Goal: Information Seeking & Learning: Check status

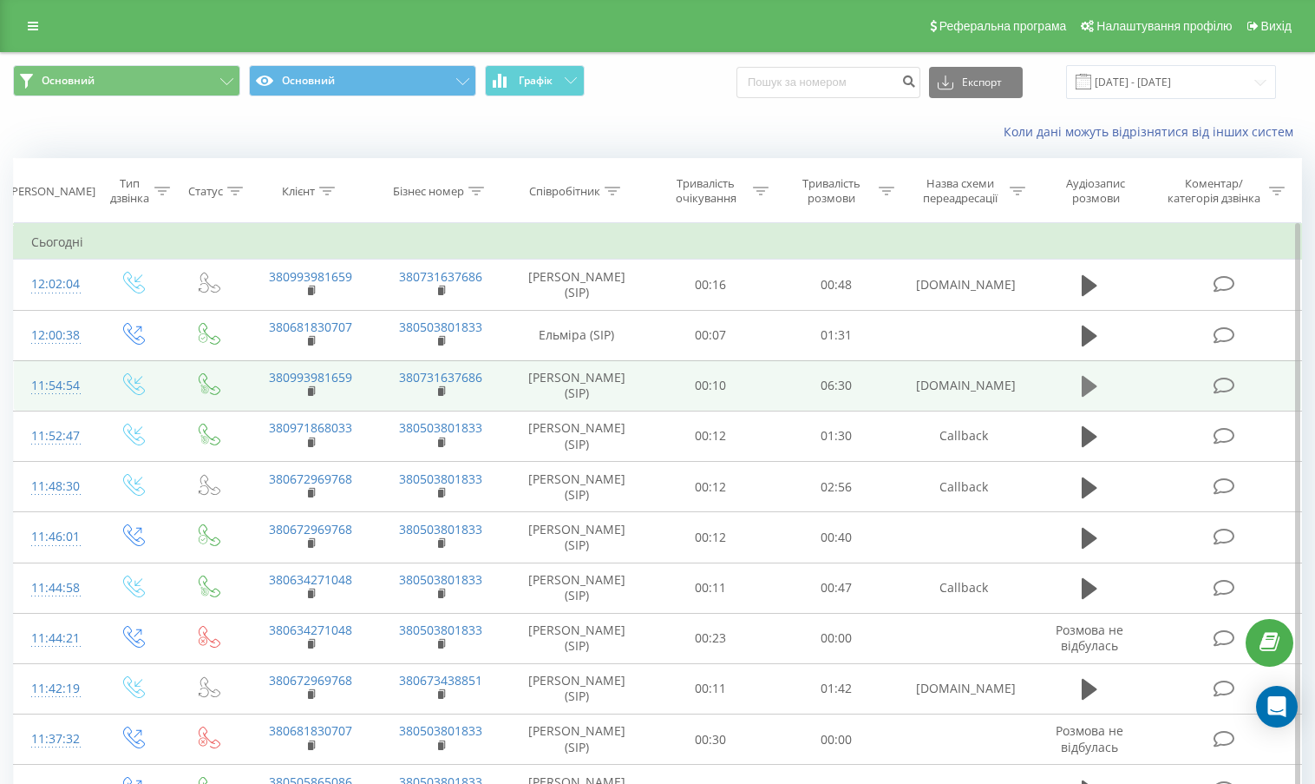
click at [1086, 387] on icon at bounding box center [1090, 386] width 16 height 21
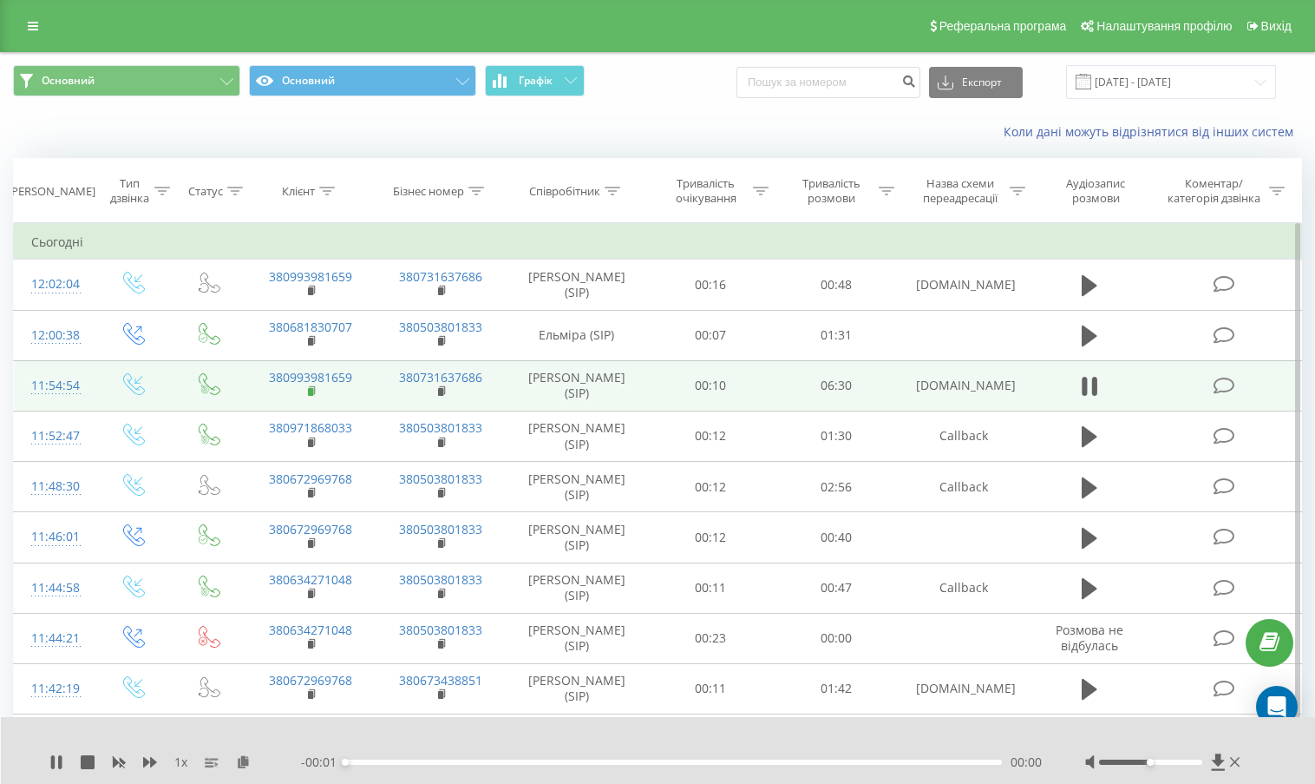
click at [309, 394] on rect at bounding box center [310, 392] width 5 height 8
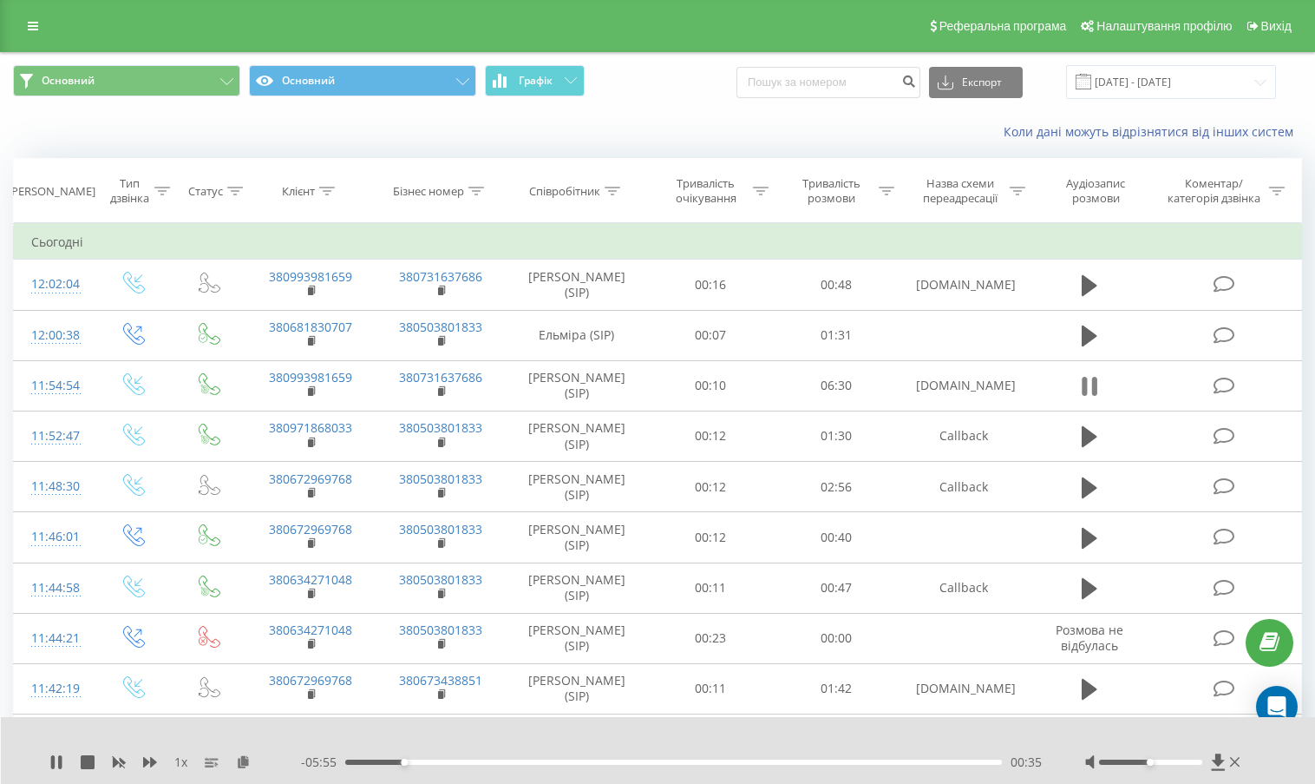
click at [1089, 394] on icon at bounding box center [1090, 386] width 16 height 24
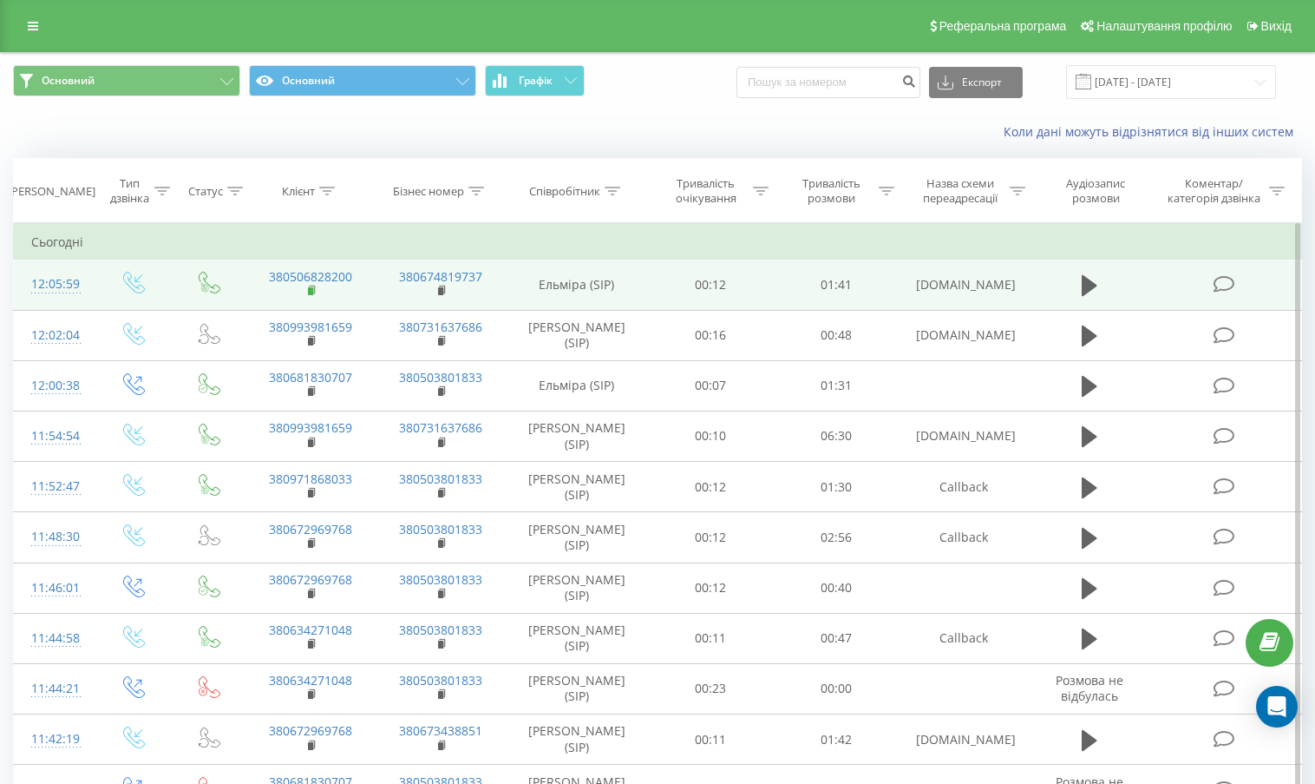
click at [309, 292] on rect at bounding box center [310, 291] width 5 height 8
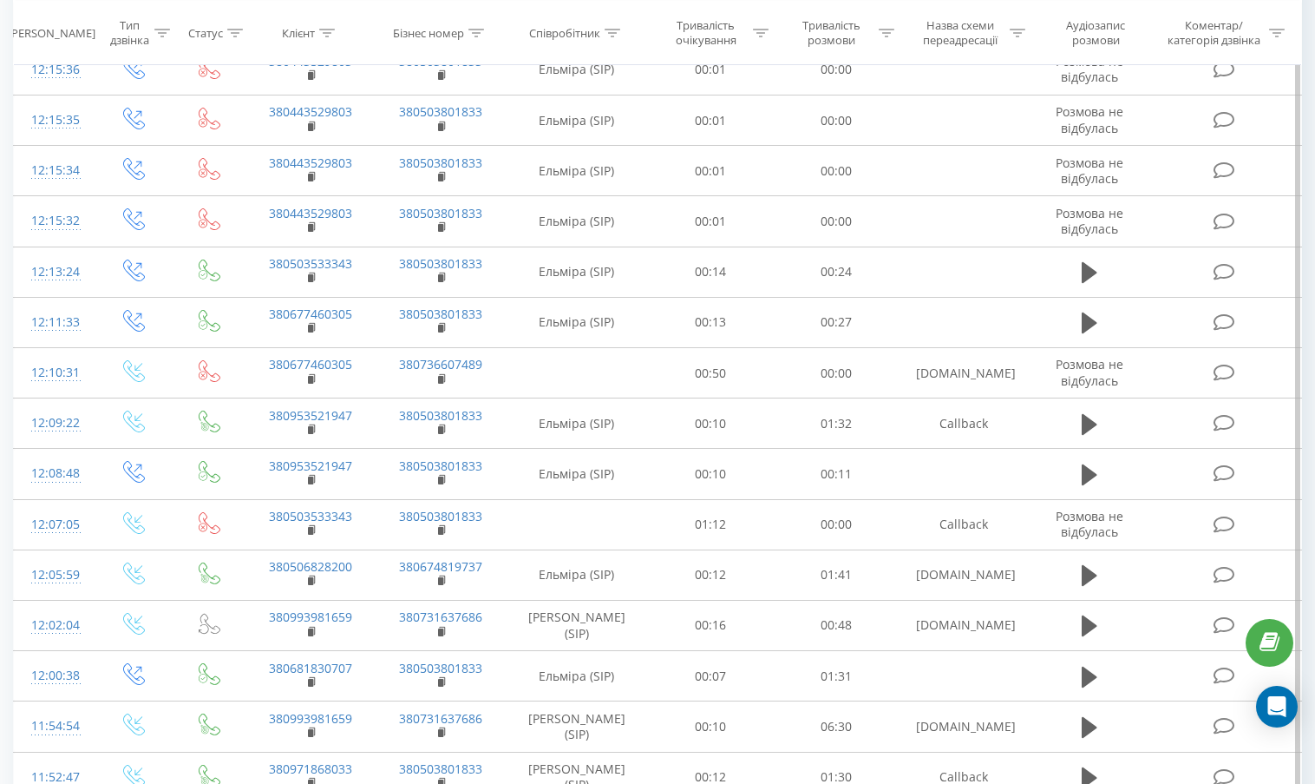
scroll to position [781, 0]
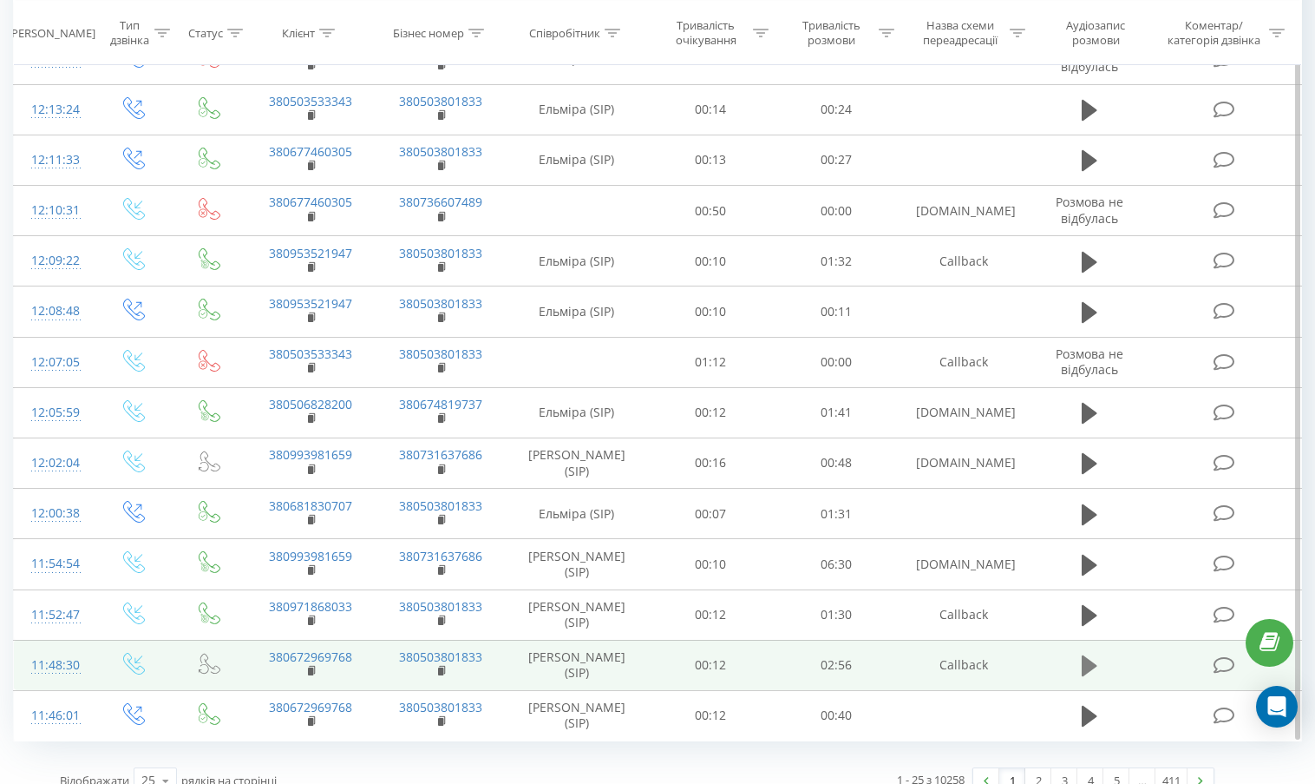
click at [1097, 666] on icon at bounding box center [1090, 665] width 16 height 21
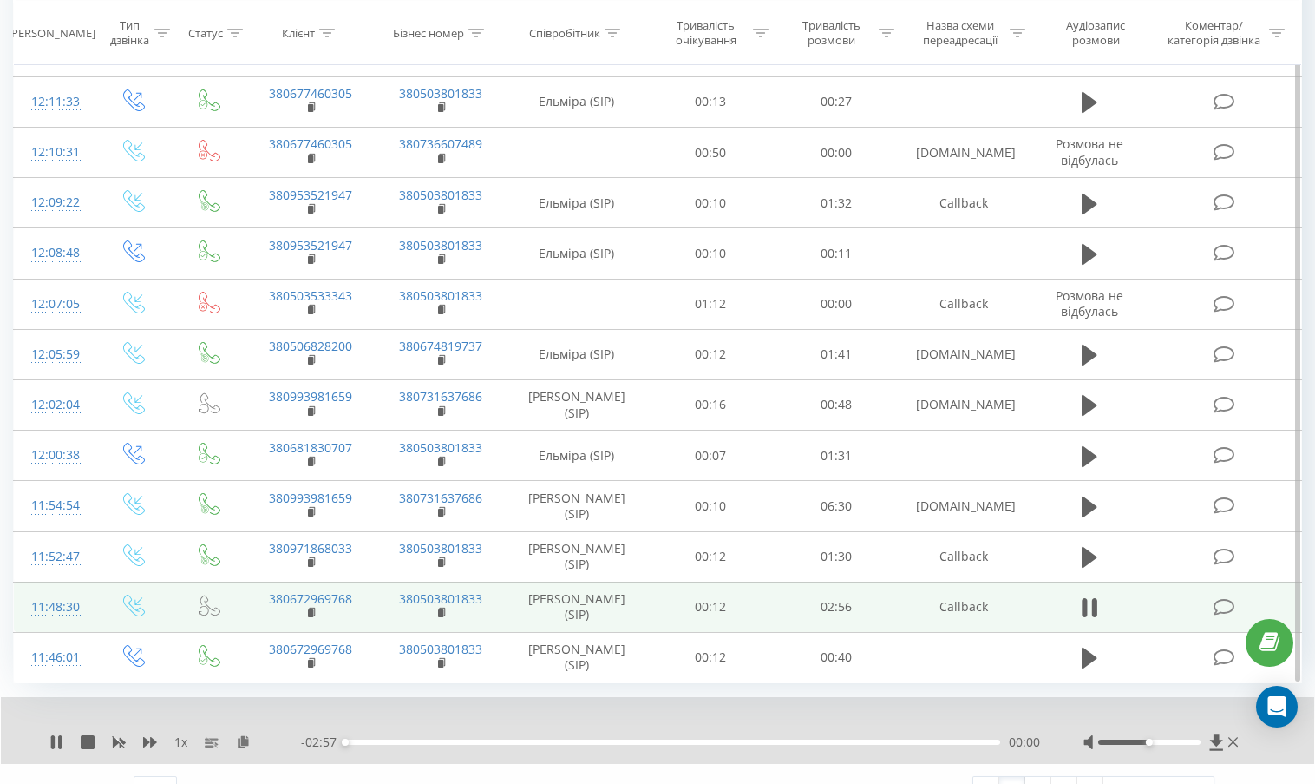
scroll to position [868, 0]
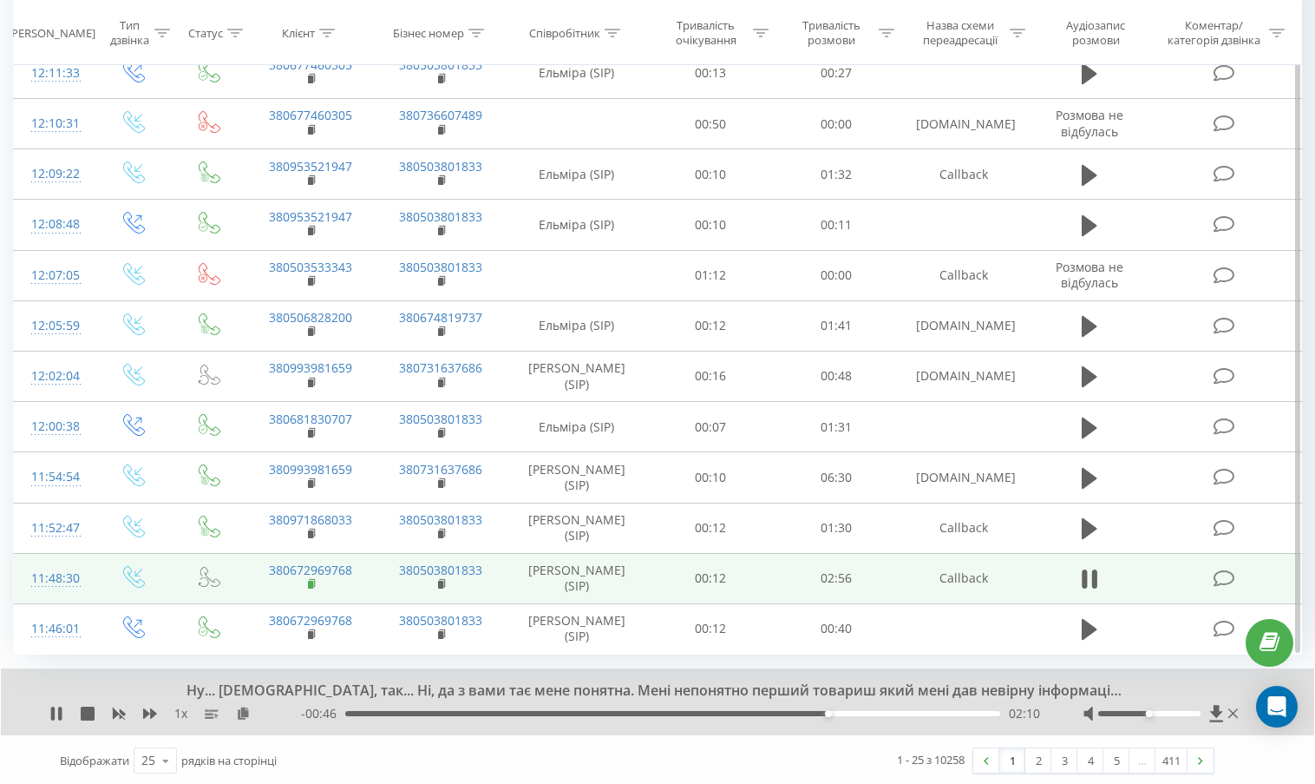
click at [313, 580] on icon at bounding box center [313, 584] width 10 height 12
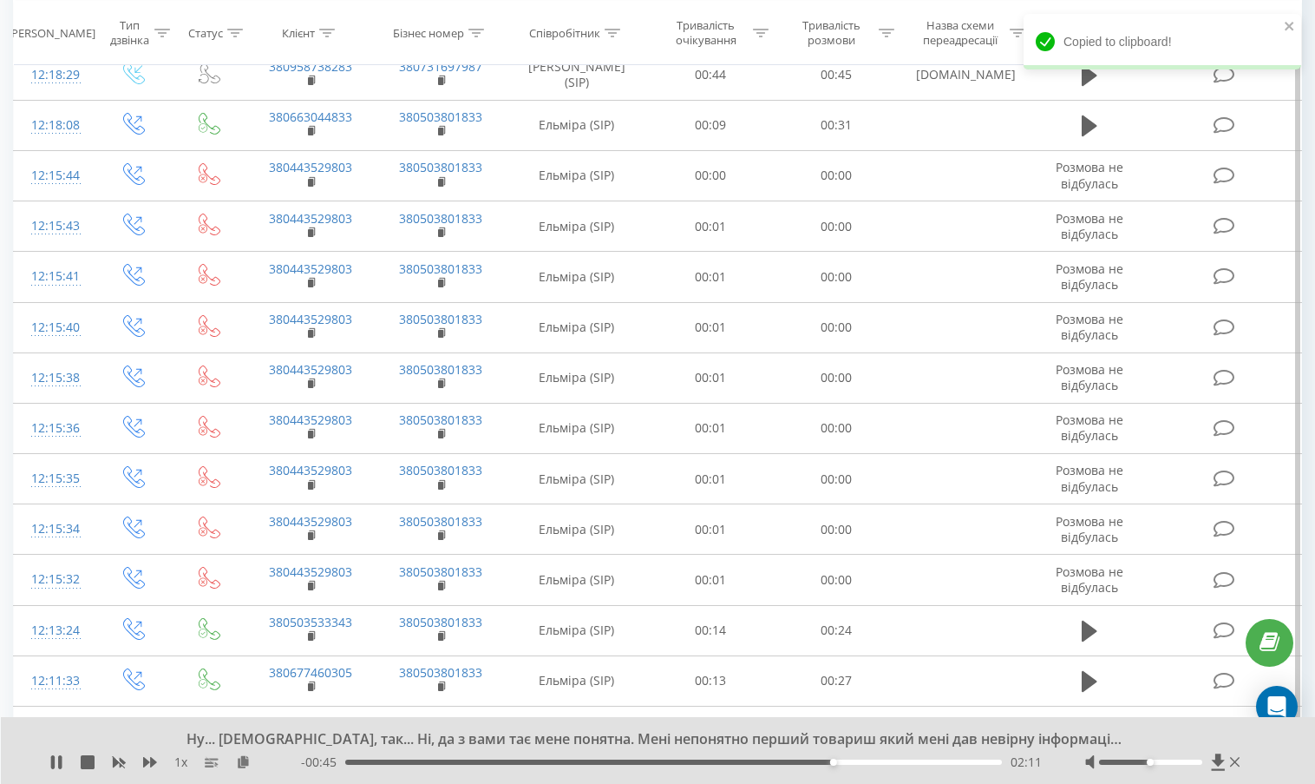
scroll to position [0, 0]
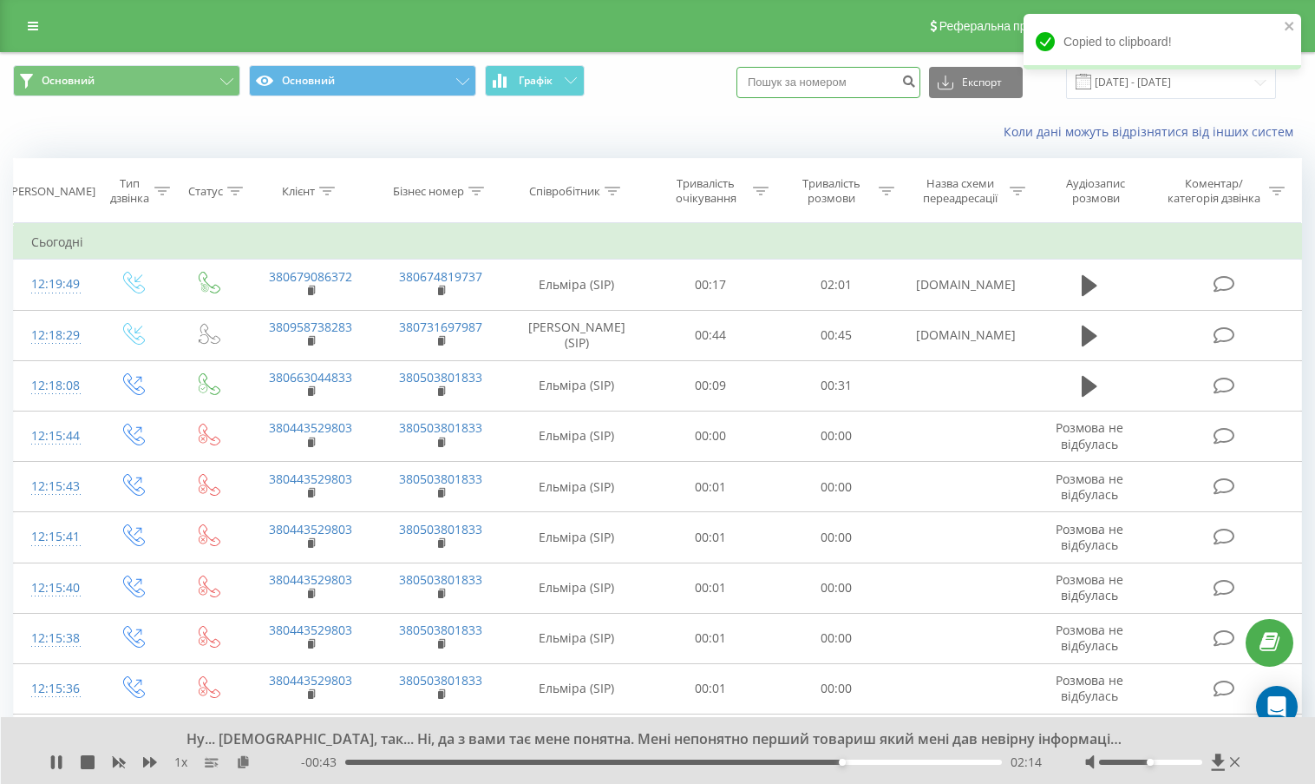
paste input "380672969768"
type input "380672969768"
click at [916, 82] on icon "submit" at bounding box center [909, 79] width 15 height 10
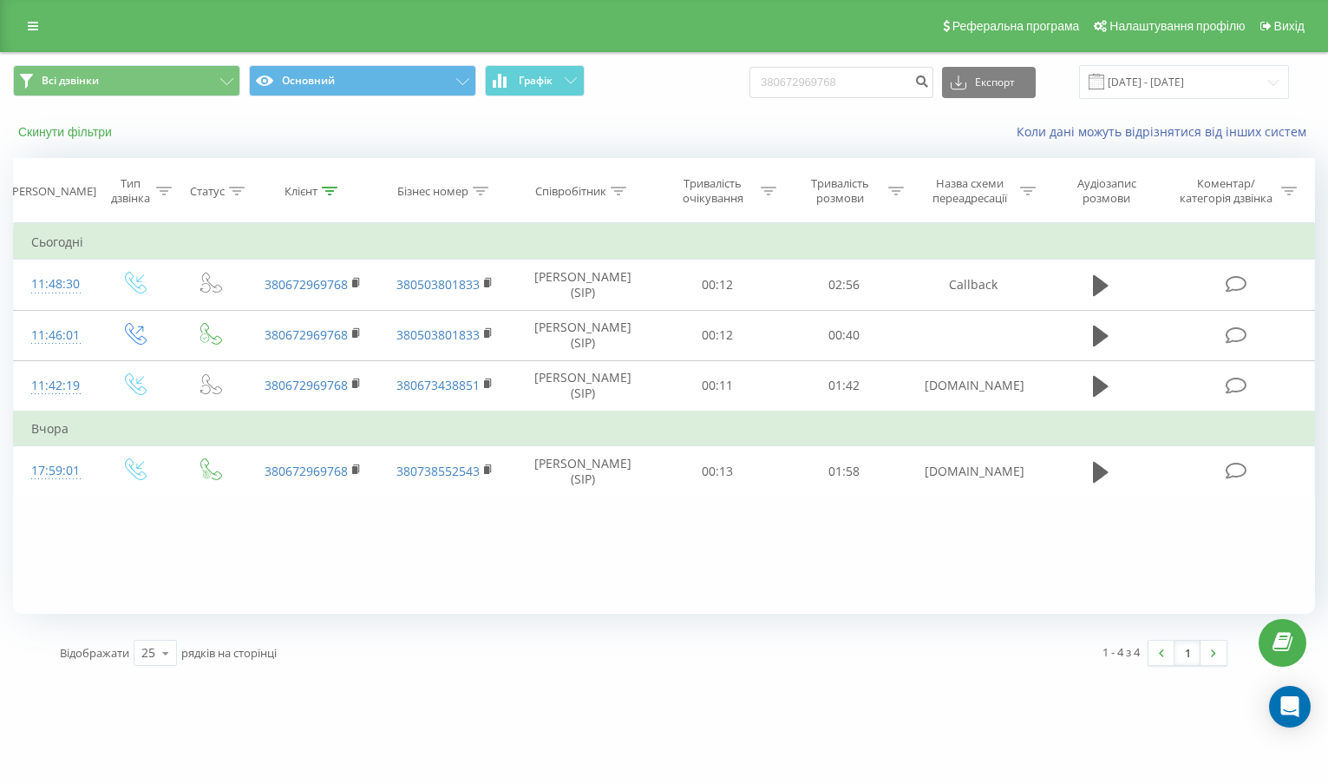
click at [48, 131] on button "Скинути фільтри" at bounding box center [67, 132] width 108 height 16
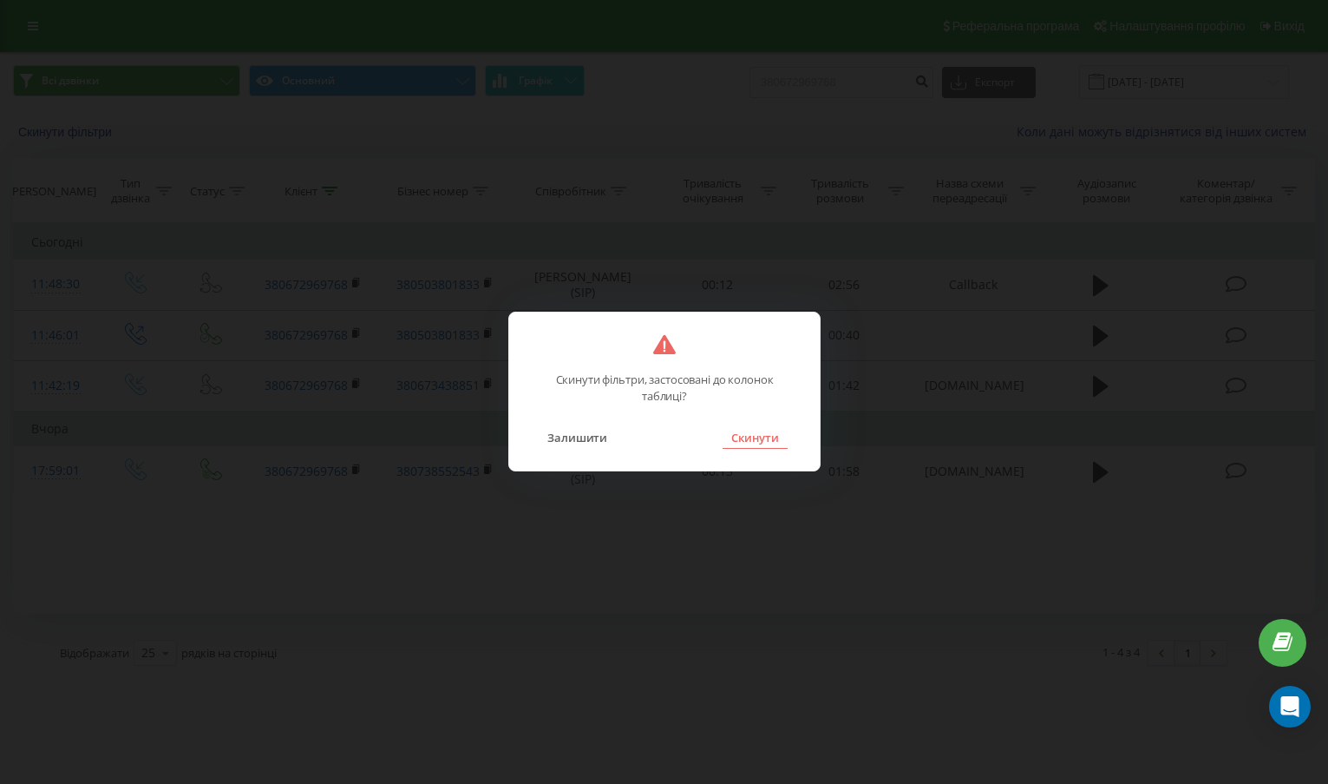
click at [740, 434] on button "Скинути" at bounding box center [755, 437] width 65 height 23
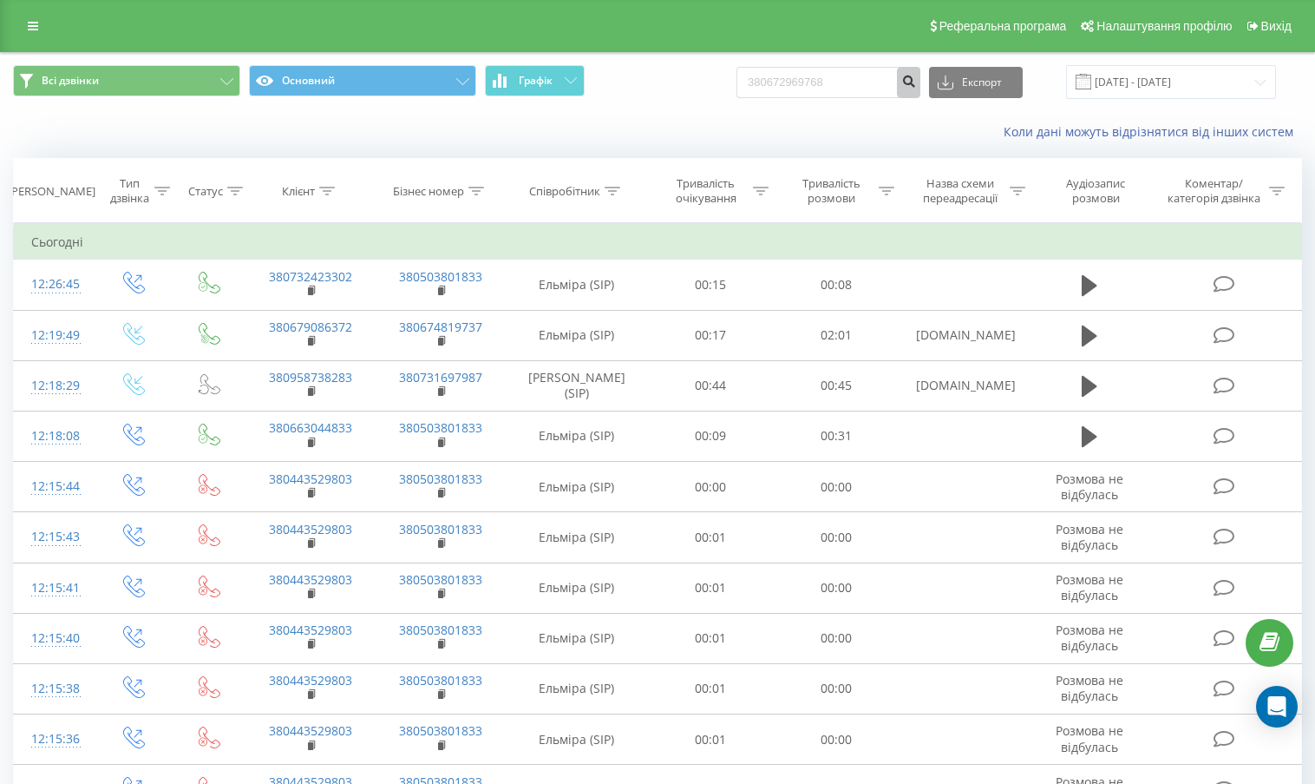
click at [920, 91] on button "submit" at bounding box center [908, 82] width 23 height 31
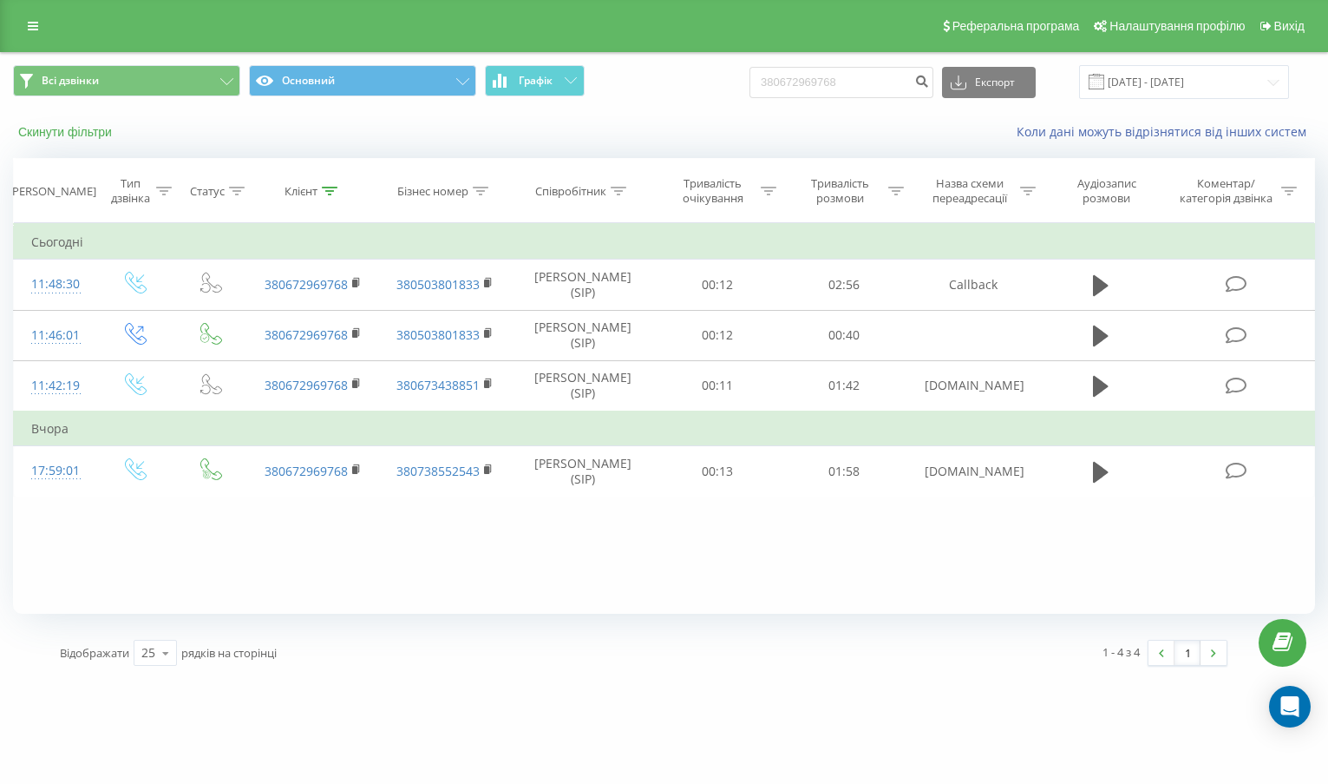
click at [58, 136] on button "Скинути фільтри" at bounding box center [67, 132] width 108 height 16
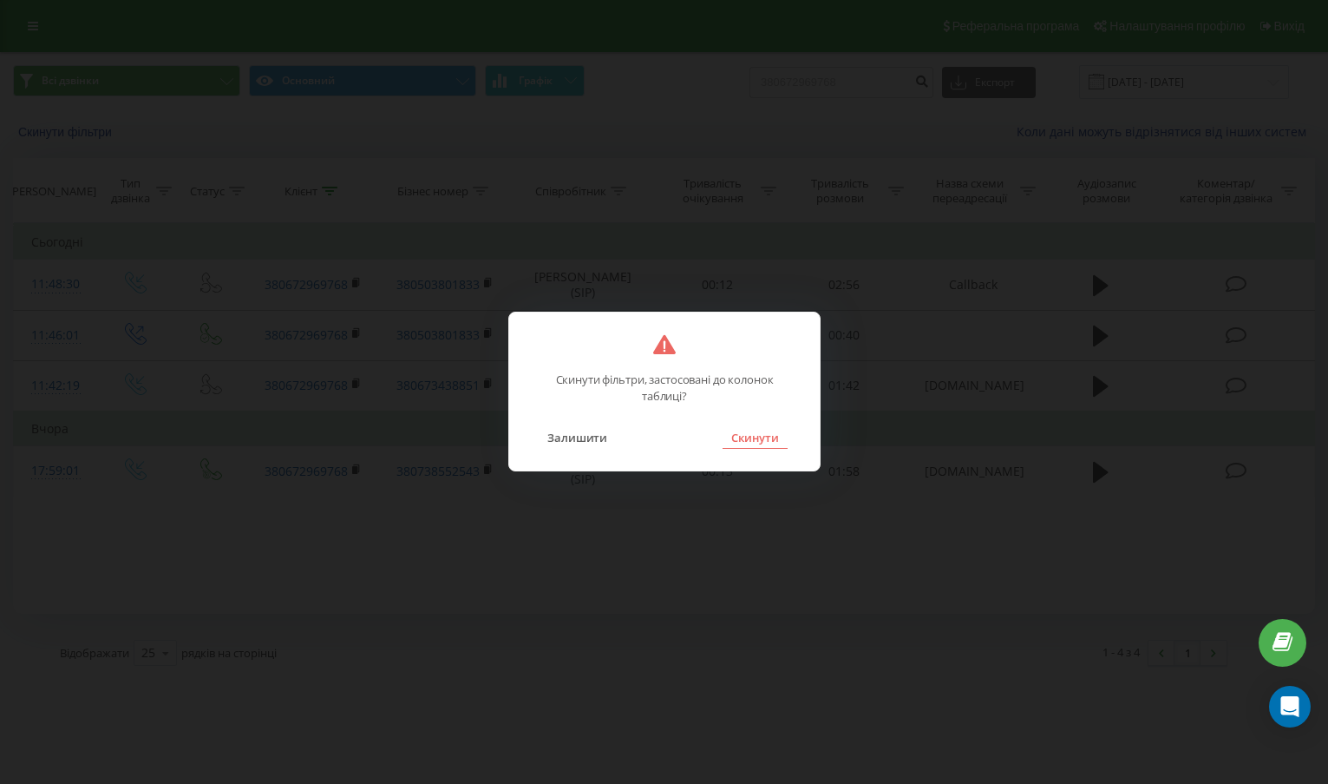
click at [770, 441] on button "Скинути" at bounding box center [755, 437] width 65 height 23
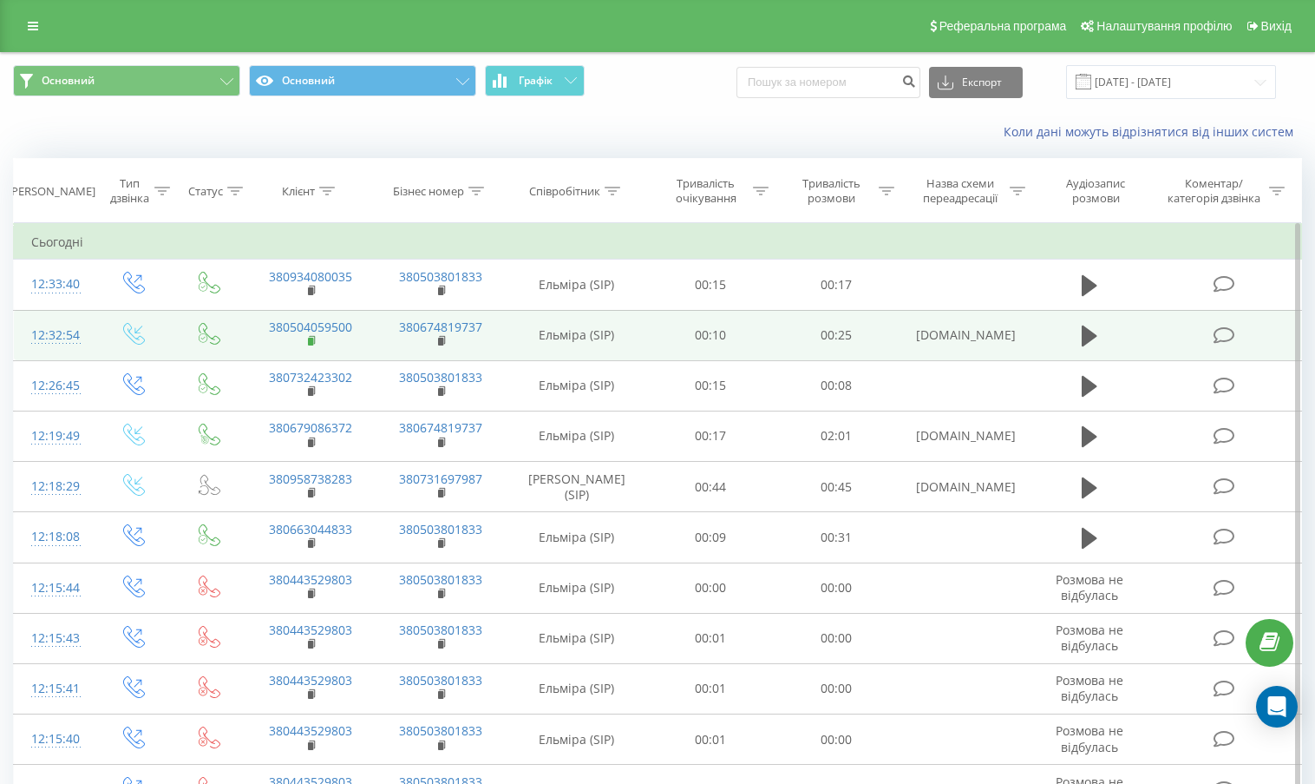
click at [309, 340] on rect at bounding box center [310, 342] width 5 height 8
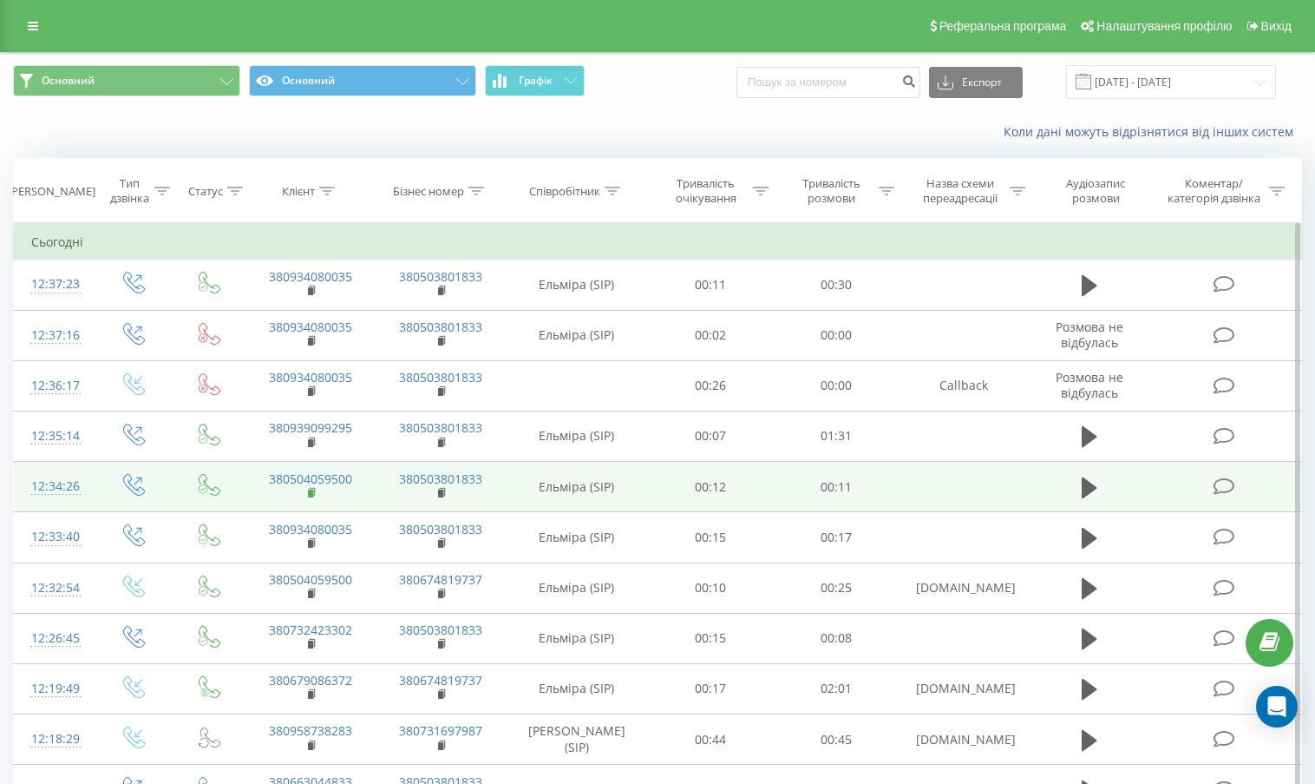
click at [308, 494] on rect at bounding box center [310, 493] width 5 height 8
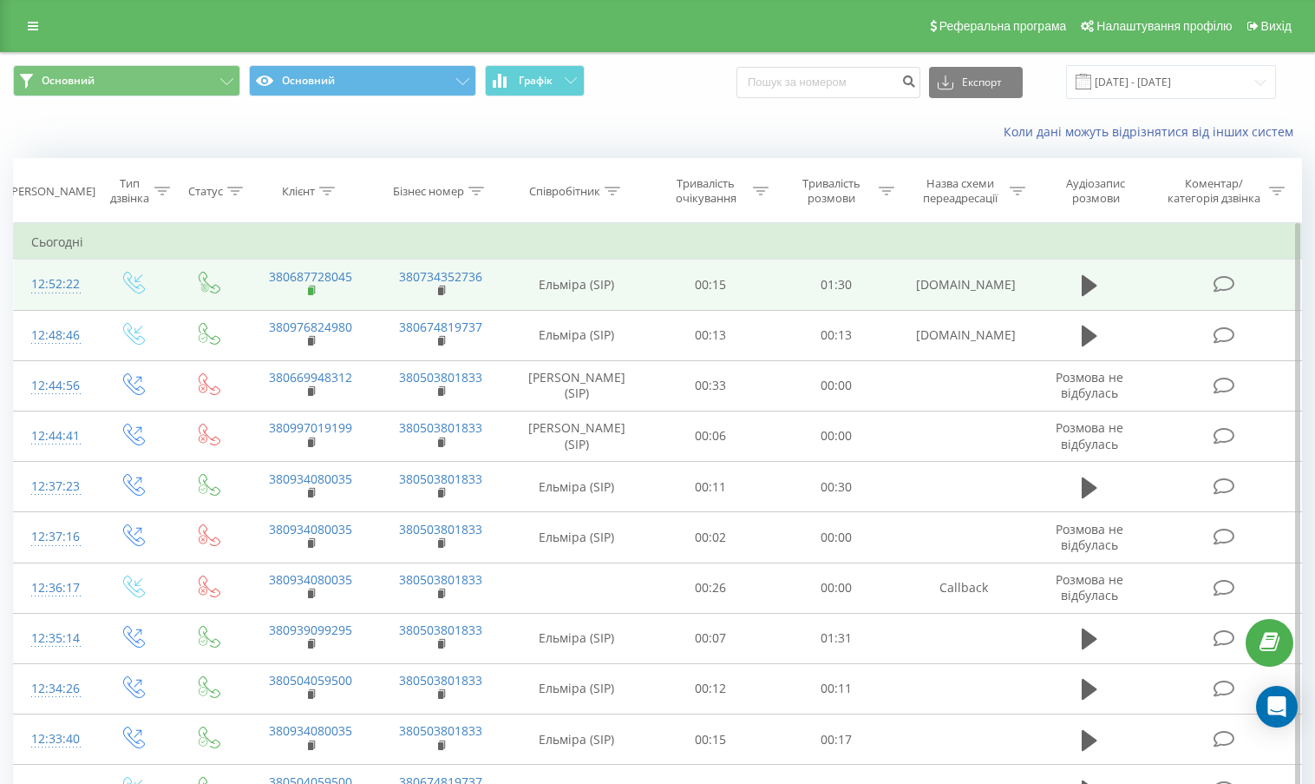
click at [310, 291] on rect at bounding box center [310, 291] width 5 height 8
